Goal: Transaction & Acquisition: Purchase product/service

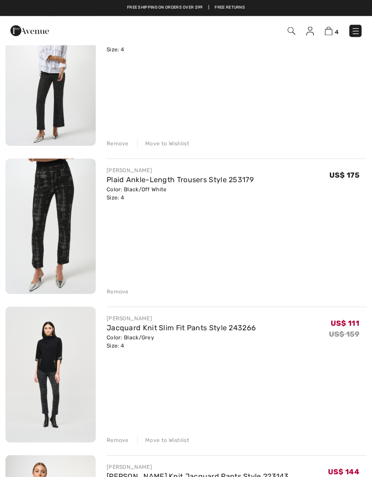
scroll to position [123, 0]
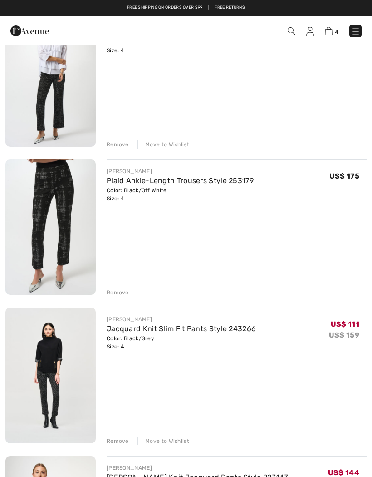
click at [48, 199] on img at bounding box center [50, 226] width 90 height 135
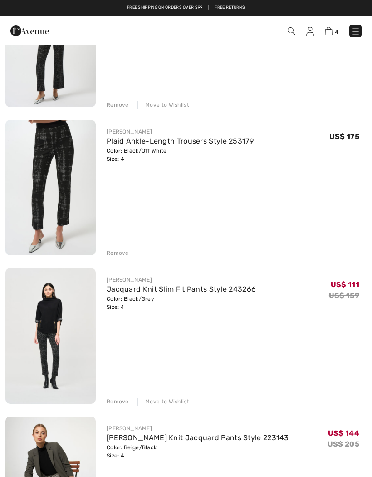
click at [116, 249] on div "Remove" at bounding box center [118, 253] width 22 height 8
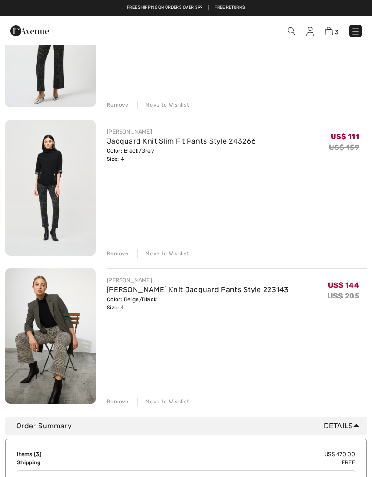
click at [72, 149] on img at bounding box center [50, 188] width 90 height 136
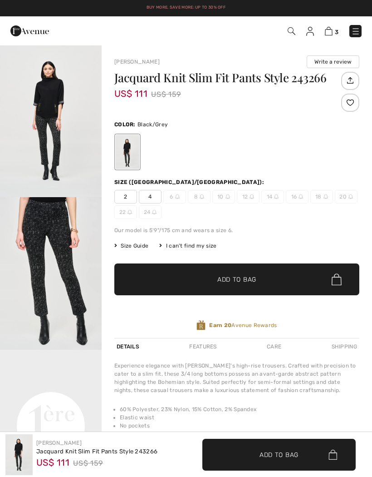
checkbox input "true"
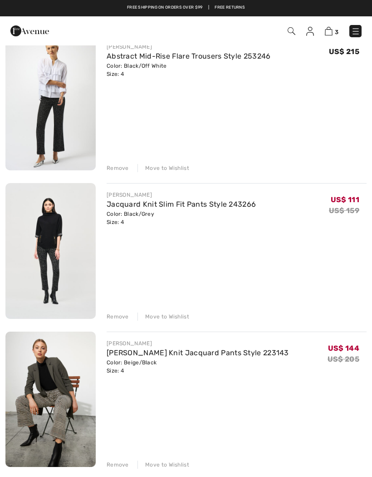
scroll to position [98, 0]
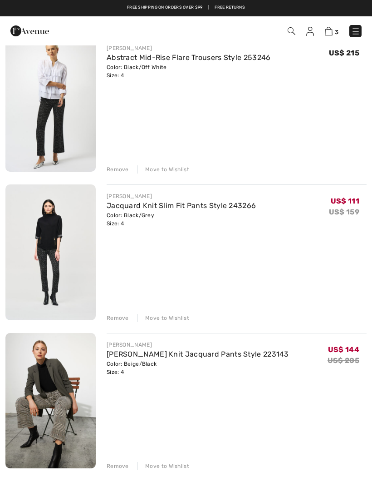
click at [109, 60] on link "Abstract Mid-Rise Flare Trousers Style 253246" at bounding box center [189, 57] width 164 height 9
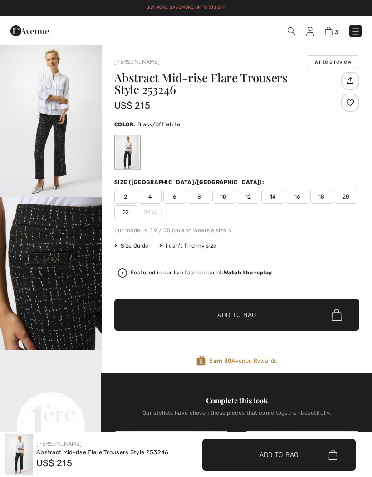
checkbox input "true"
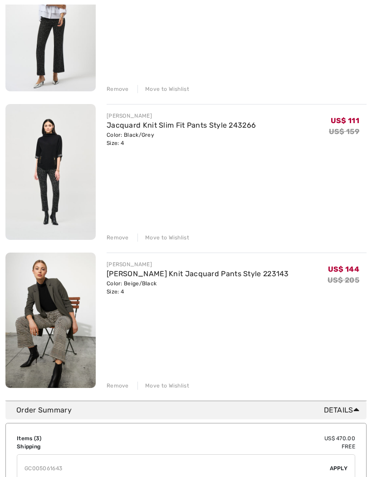
scroll to position [198, 0]
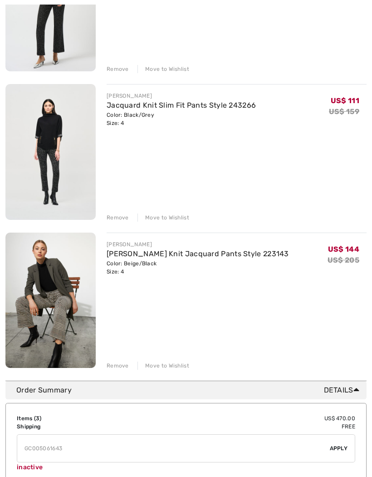
click at [46, 265] on img at bounding box center [50, 301] width 90 height 136
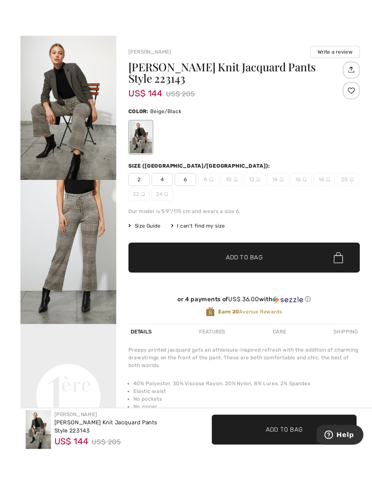
scroll to position [89, 0]
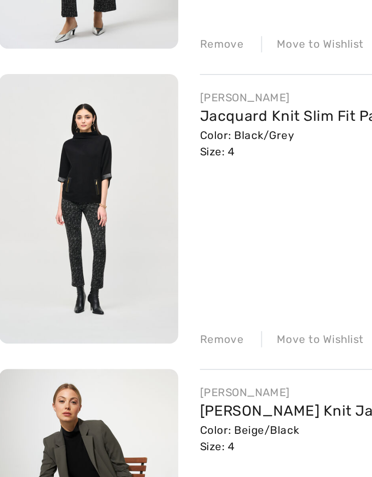
scroll to position [138, 0]
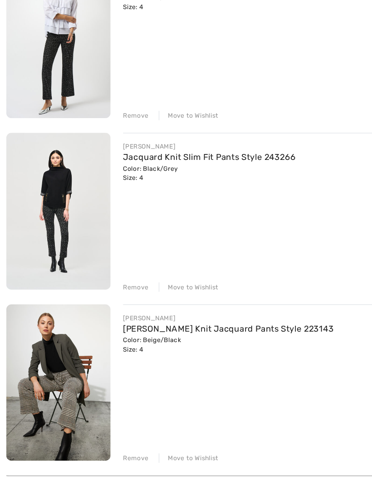
click at [39, 160] on img at bounding box center [50, 213] width 90 height 136
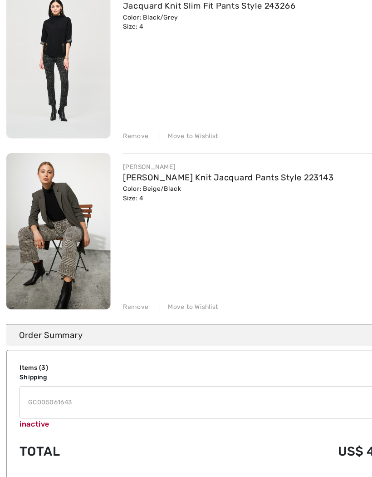
scroll to position [270, 0]
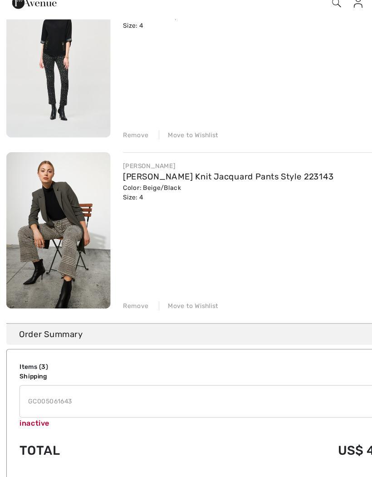
click at [37, 197] on img at bounding box center [50, 228] width 90 height 136
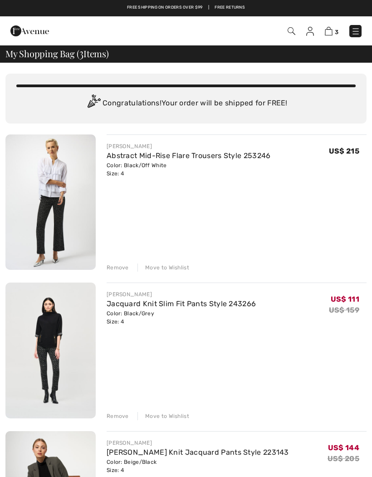
click at [291, 24] on div "3 Checkout" at bounding box center [262, 31] width 213 height 19
click at [295, 29] on img at bounding box center [292, 31] width 8 height 8
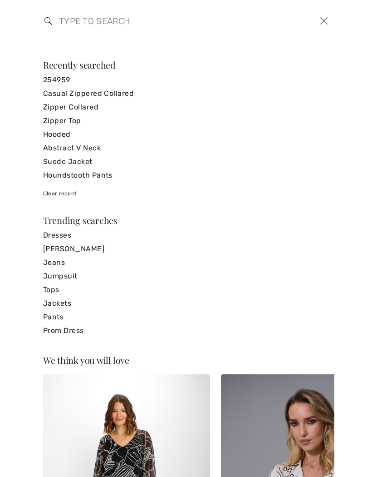
click at [121, 93] on link "Casual Zippered Collared" at bounding box center [186, 94] width 286 height 14
